Goal: Information Seeking & Learning: Check status

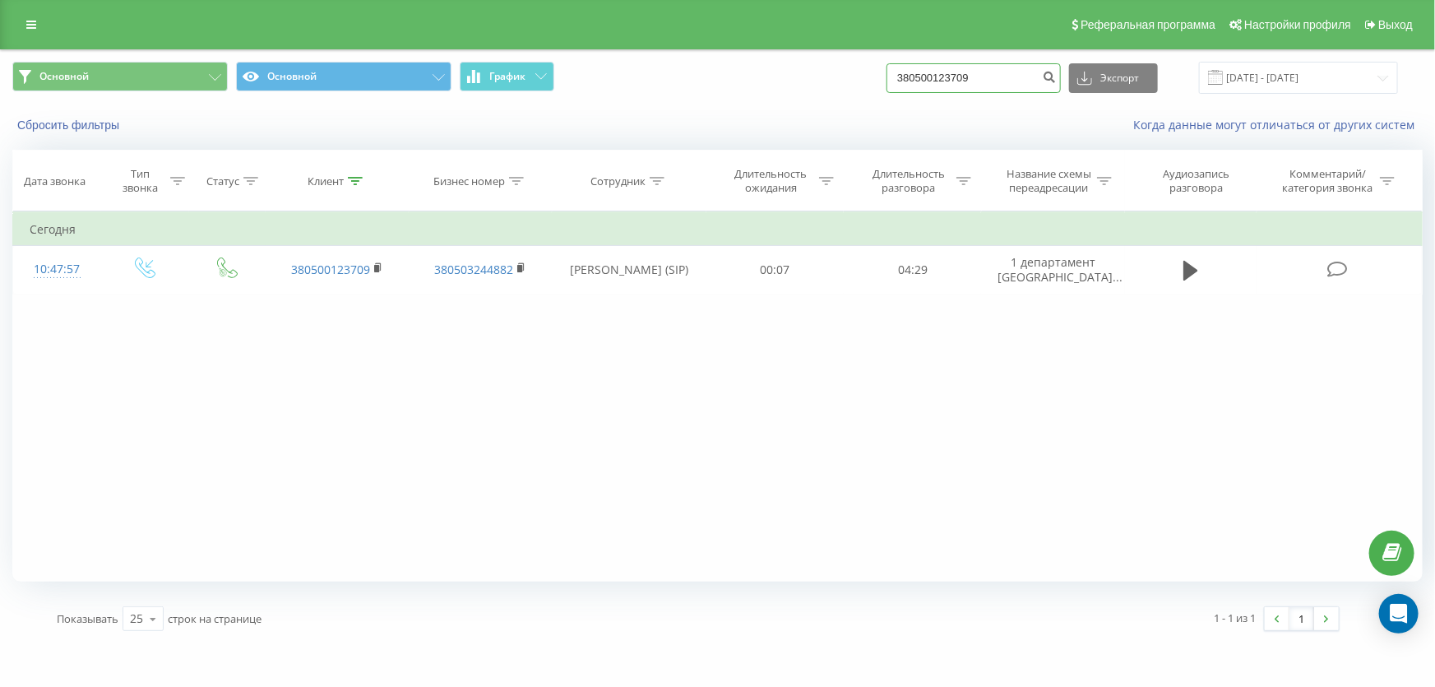
drag, startPoint x: 1026, startPoint y: 66, endPoint x: 696, endPoint y: 48, distance: 330.2
click at [696, 48] on div "Реферальная программа Настройки профиля Выход Основной Основной График 38050012…" at bounding box center [717, 321] width 1435 height 643
paste input "668452374"
type input "380668452374"
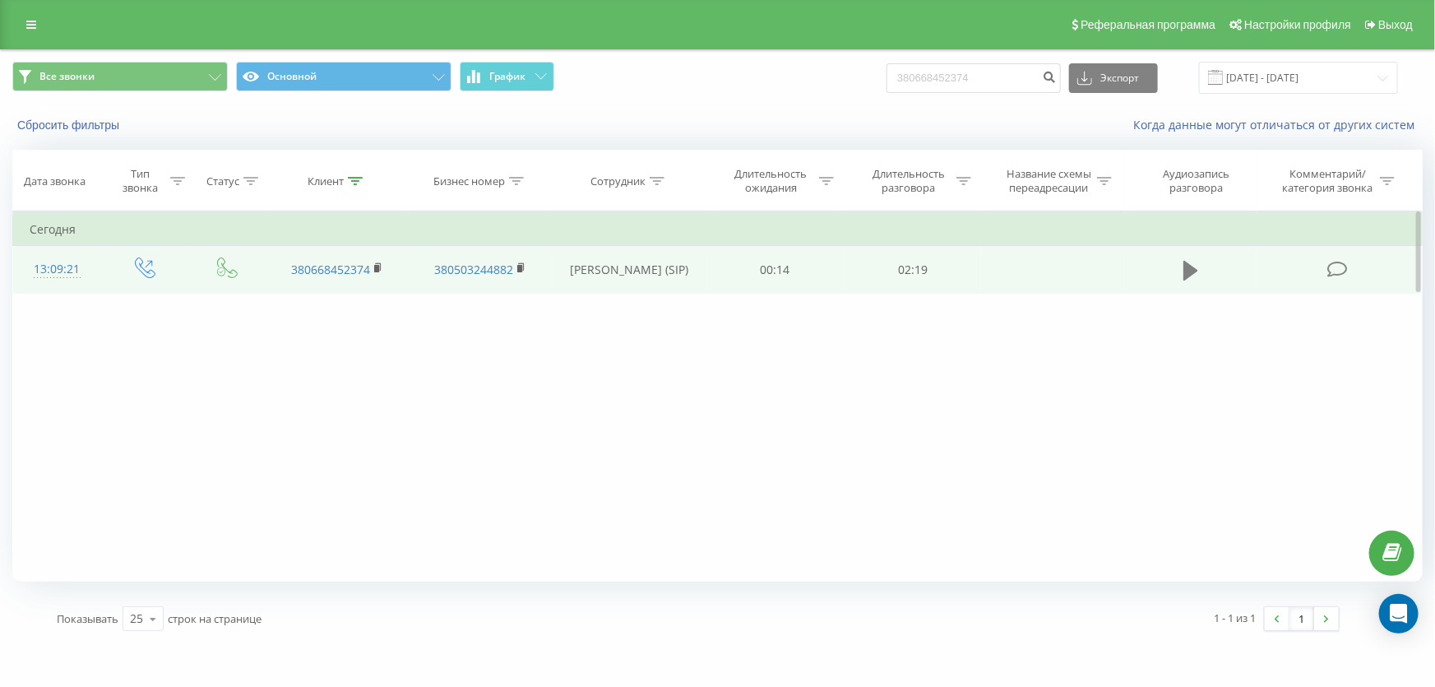
click at [1182, 272] on button at bounding box center [1190, 270] width 25 height 25
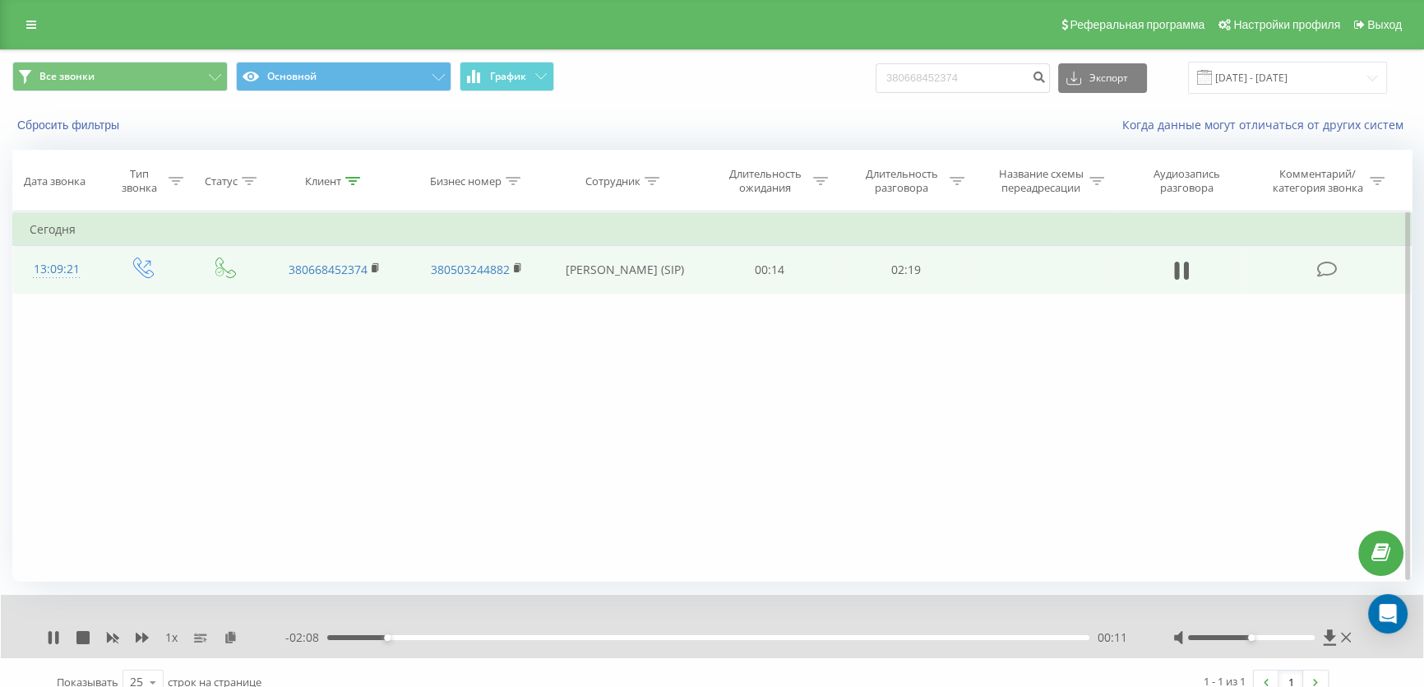
click at [1166, 263] on td at bounding box center [1181, 270] width 131 height 48
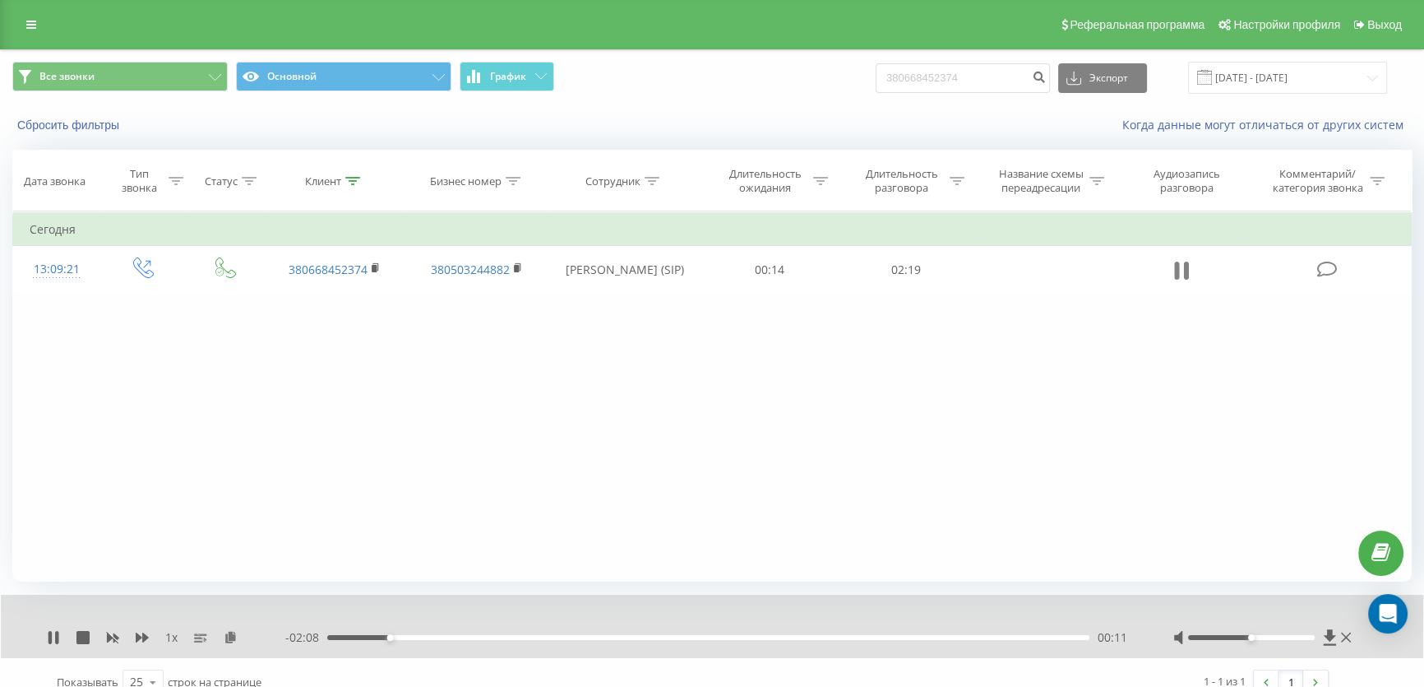
click at [1169, 267] on button at bounding box center [1181, 270] width 25 height 25
